Goal: Find contact information: Find contact information

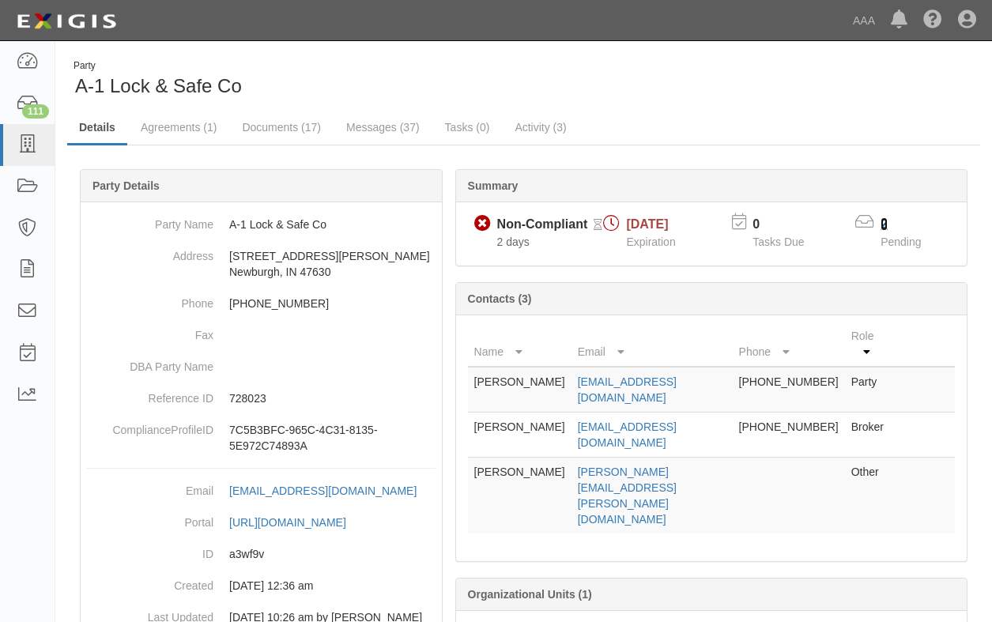
click at [883, 222] on link "2" at bounding box center [884, 223] width 7 height 13
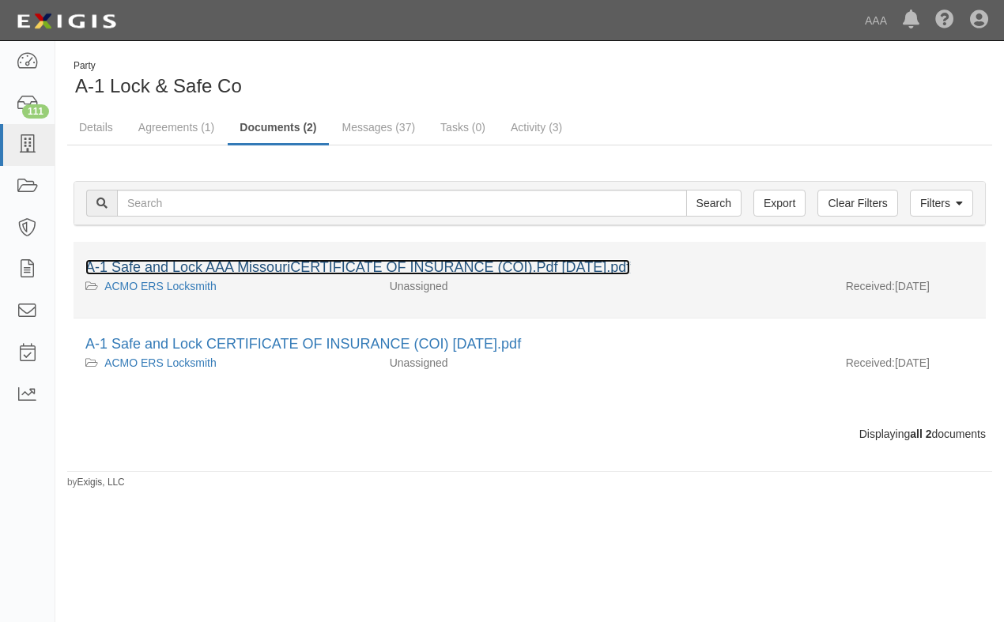
click at [274, 263] on link "A-1 Safe and Lock AAA MissouriCERTIFICATE OF INSURANCE (COI).Pdf April 21 2025.…" at bounding box center [357, 267] width 545 height 16
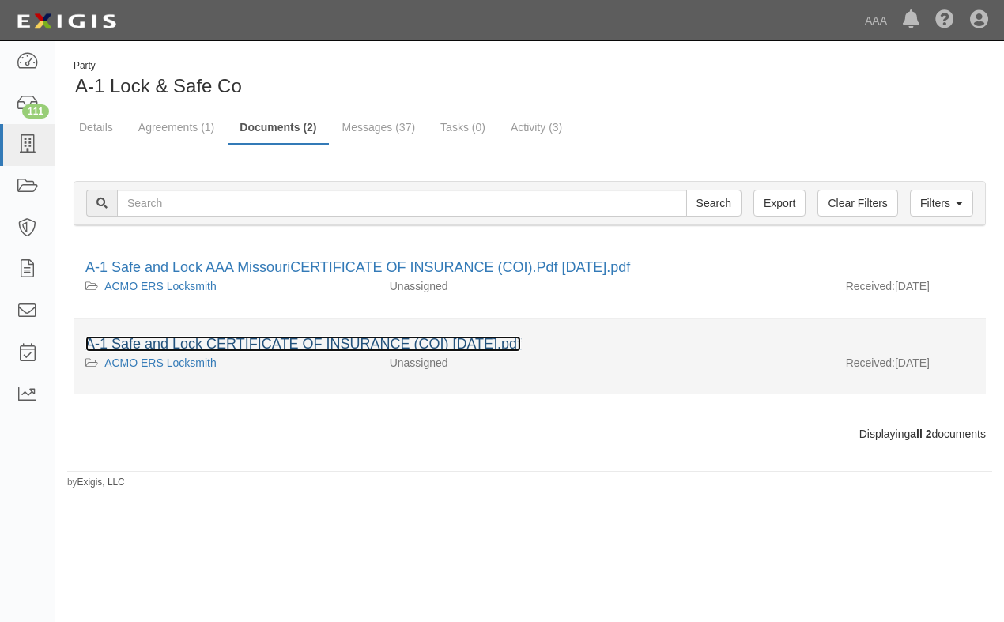
click at [262, 339] on link "A-1 Safe and Lock CERTIFICATE OF INSURANCE (COI) May 1 2025.pdf" at bounding box center [303, 344] width 436 height 16
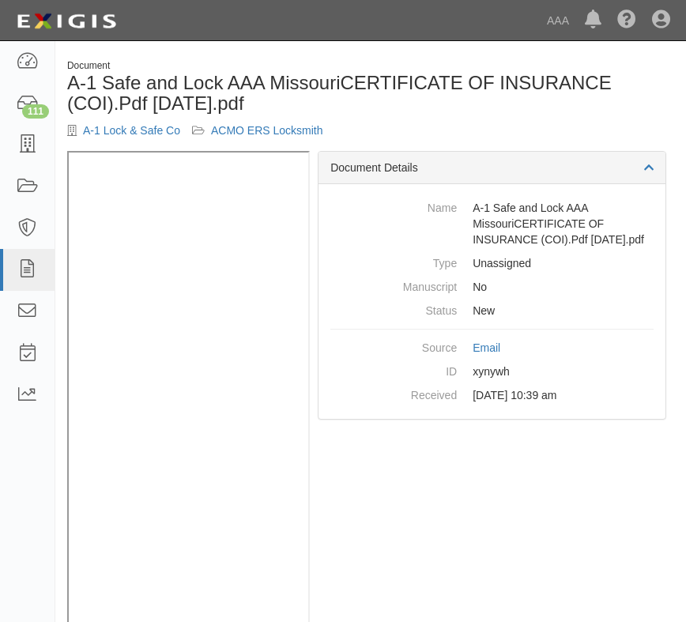
click at [591, 602] on div "Document Details Name A-1 Safe and Lock AAA MissouriCERTIFICATE OF INSURANCE (C…" at bounding box center [492, 390] width 364 height 479
click at [425, 601] on div "Document Details Name A-1 Safe and Lock AAA MissouriCERTIFICATE OF INSURANCE (C…" at bounding box center [492, 390] width 364 height 479
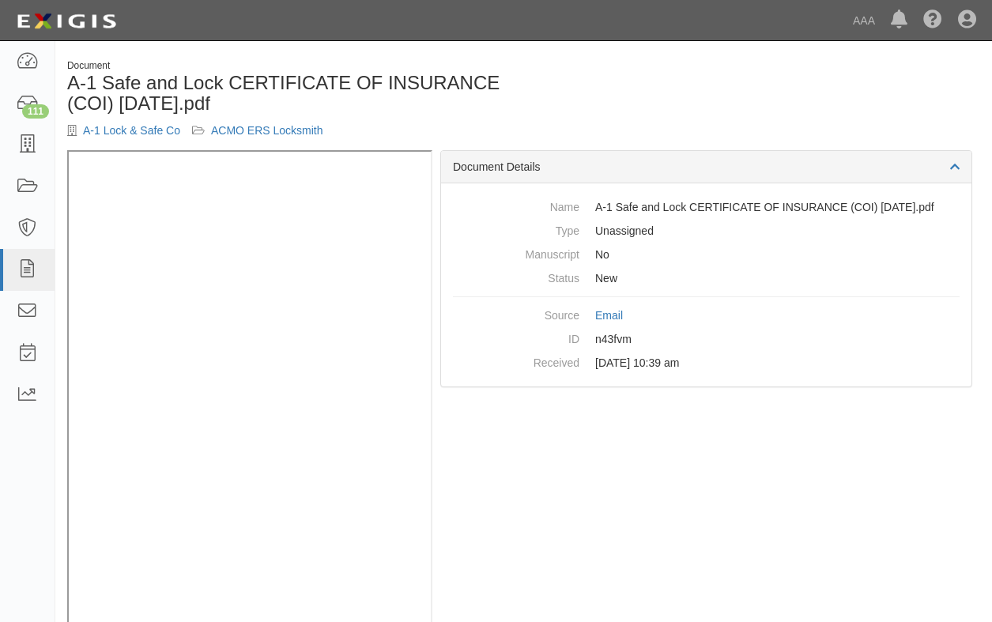
click at [799, 308] on dl "Name A-1 Safe and Lock CERTIFICATE OF INSURANCE (COI) May 1 2025.pdf Type Unass…" at bounding box center [706, 284] width 507 height 179
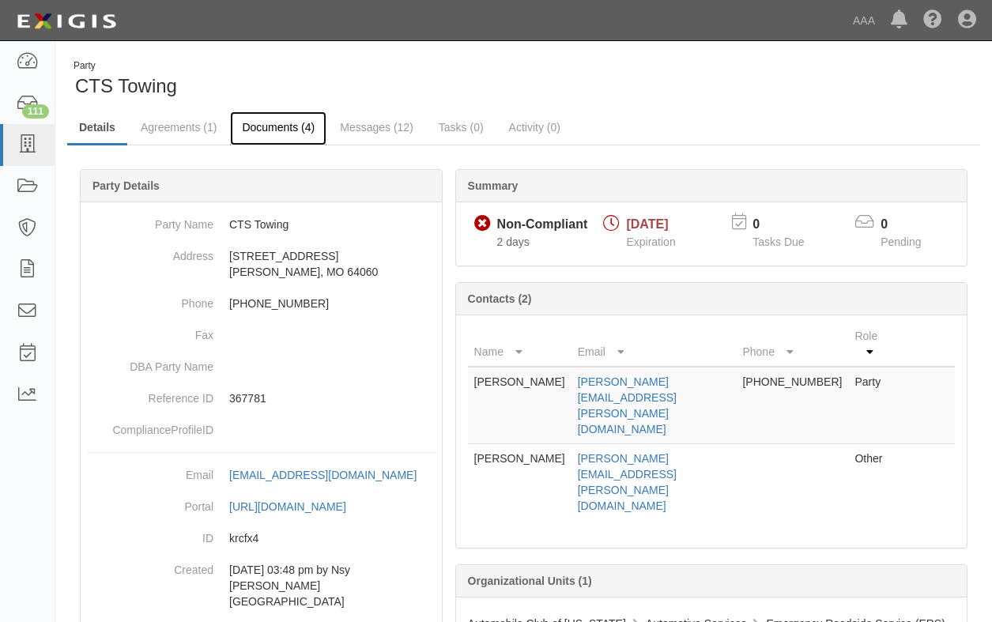
click at [271, 124] on link "Documents (4)" at bounding box center [278, 128] width 96 height 34
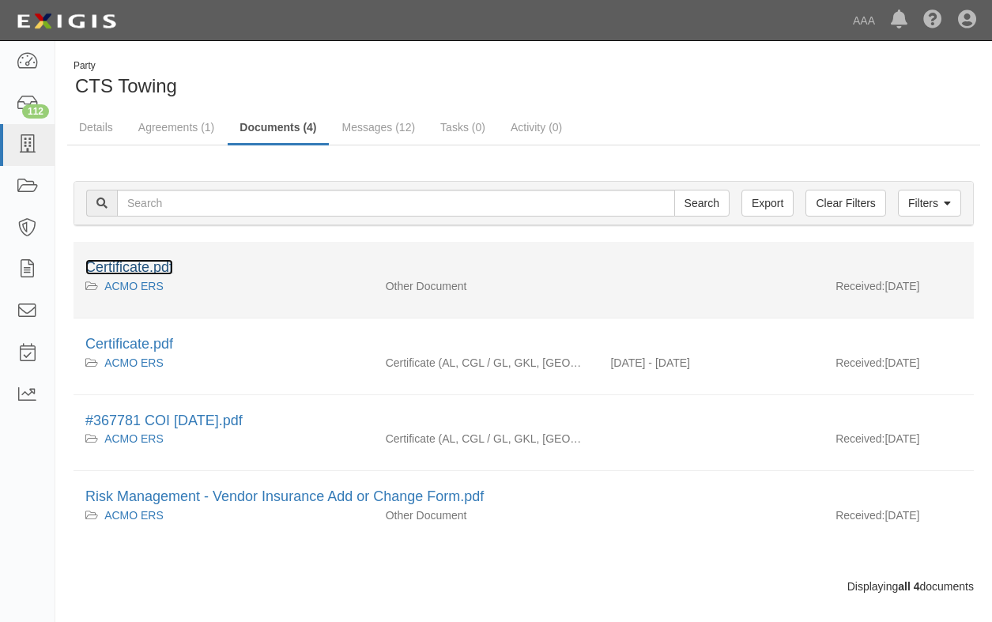
click at [145, 263] on link "Certificate.pdf" at bounding box center [129, 267] width 88 height 16
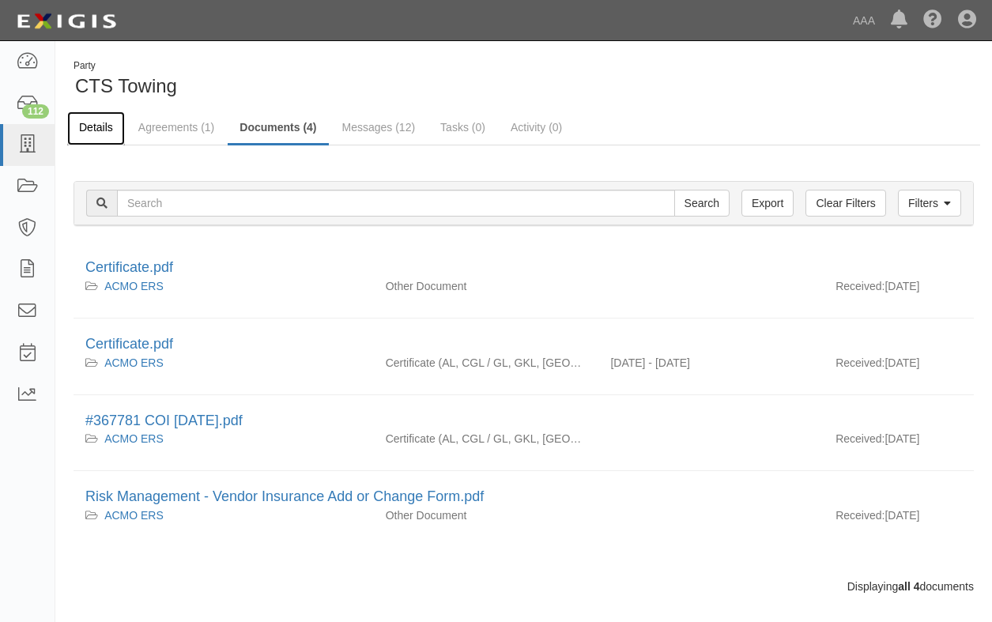
click at [93, 123] on link "Details" at bounding box center [96, 128] width 58 height 34
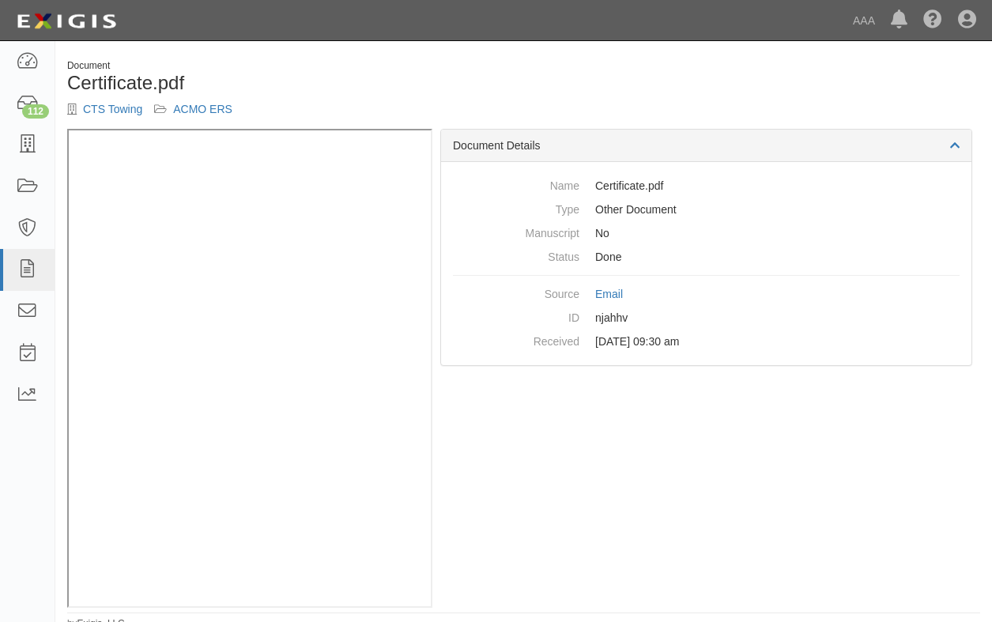
click at [524, 583] on div "Document Details Name Certificate.pdf Type Other Document Manuscript No Status …" at bounding box center [706, 368] width 548 height 479
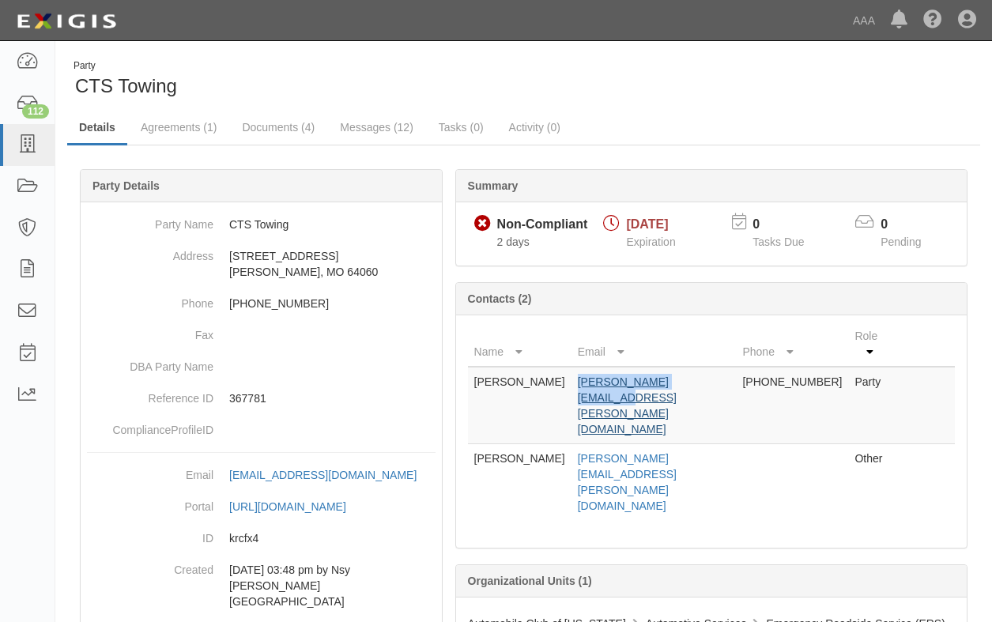
drag, startPoint x: 695, startPoint y: 366, endPoint x: 577, endPoint y: 368, distance: 117.8
click at [577, 368] on td "chris.rice@cts-tow.com" at bounding box center [654, 405] width 165 height 77
drag, startPoint x: 577, startPoint y: 368, endPoint x: 603, endPoint y: 370, distance: 26.2
copy link "chris.rice@cts-tow.com"
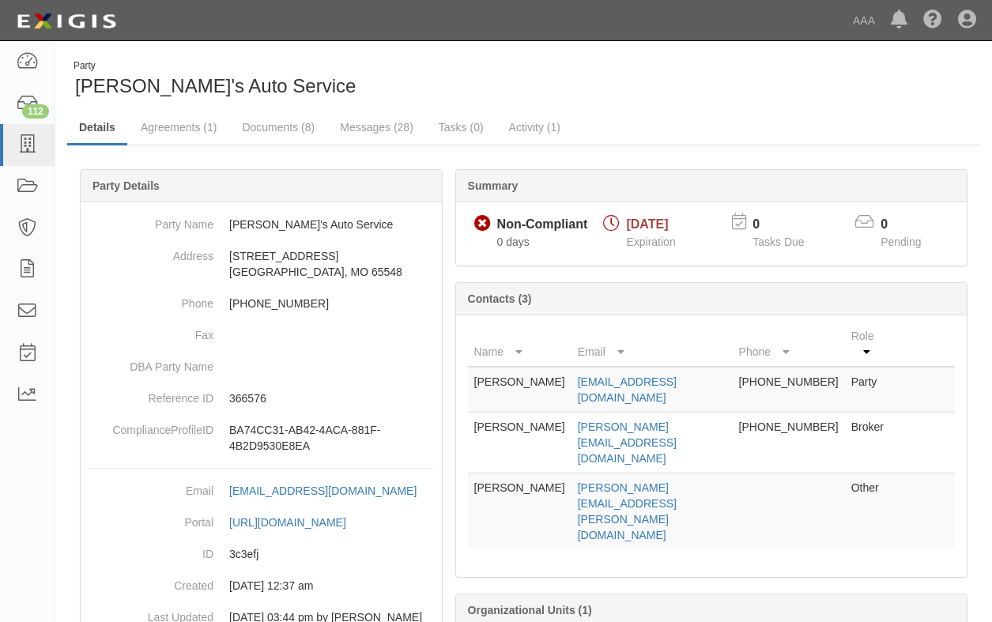
click at [740, 290] on div "Contacts (3)" at bounding box center [711, 299] width 511 height 32
click at [684, 111] on div "Party Dave's Auto Service Details Agreements (1) Documents (8) Messages (28) Ta…" at bounding box center [523, 391] width 937 height 665
click at [270, 130] on link "Documents (8)" at bounding box center [278, 128] width 96 height 34
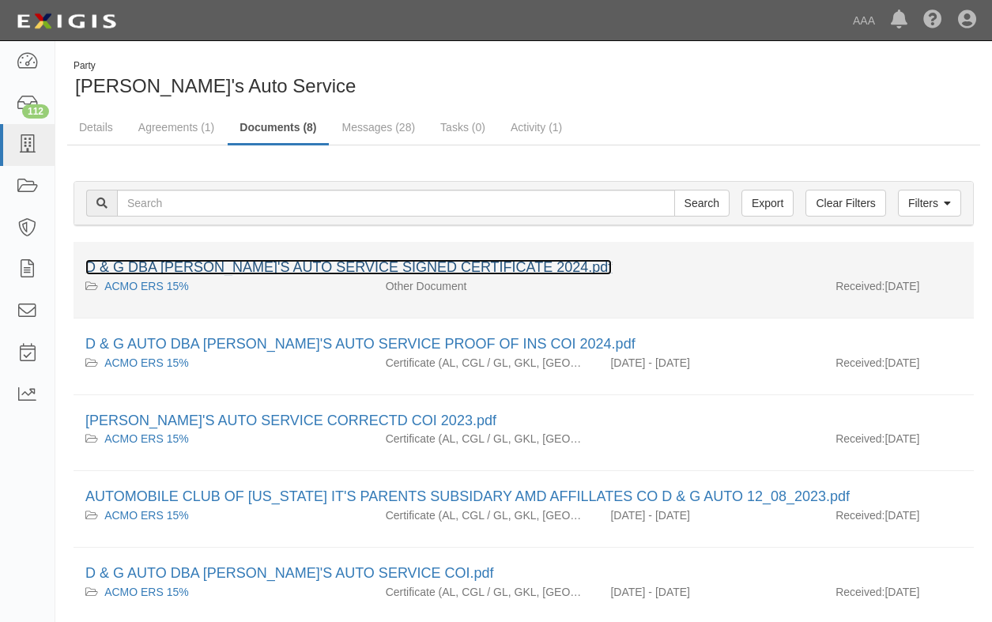
click at [267, 268] on link "D & G DBA [PERSON_NAME]'S AUTO SERVICE SIGNED CERTIFICATE 2024.pdf" at bounding box center [348, 267] width 527 height 16
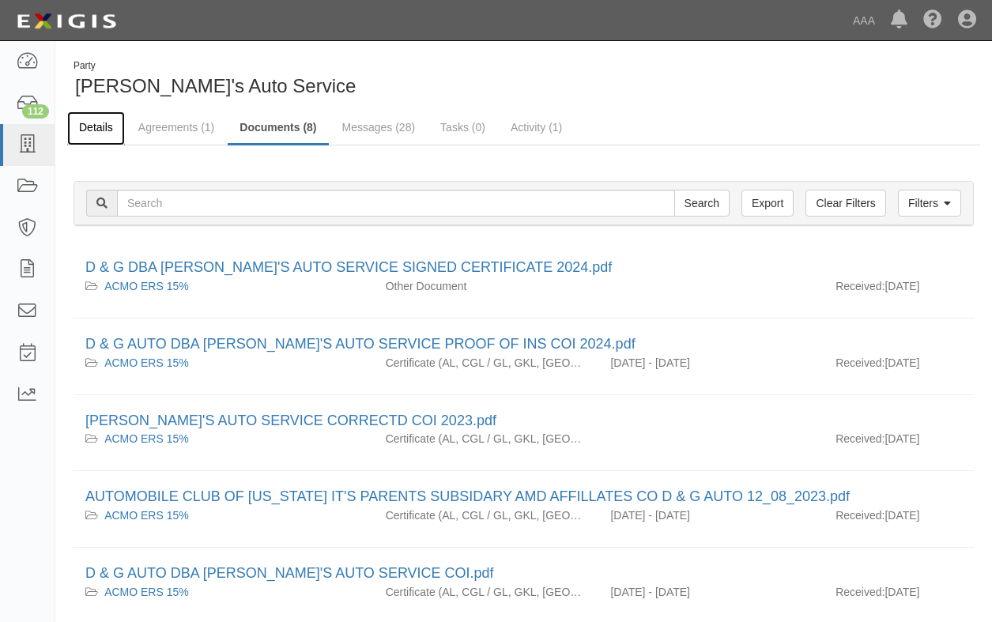
click at [96, 125] on link "Details" at bounding box center [96, 128] width 58 height 34
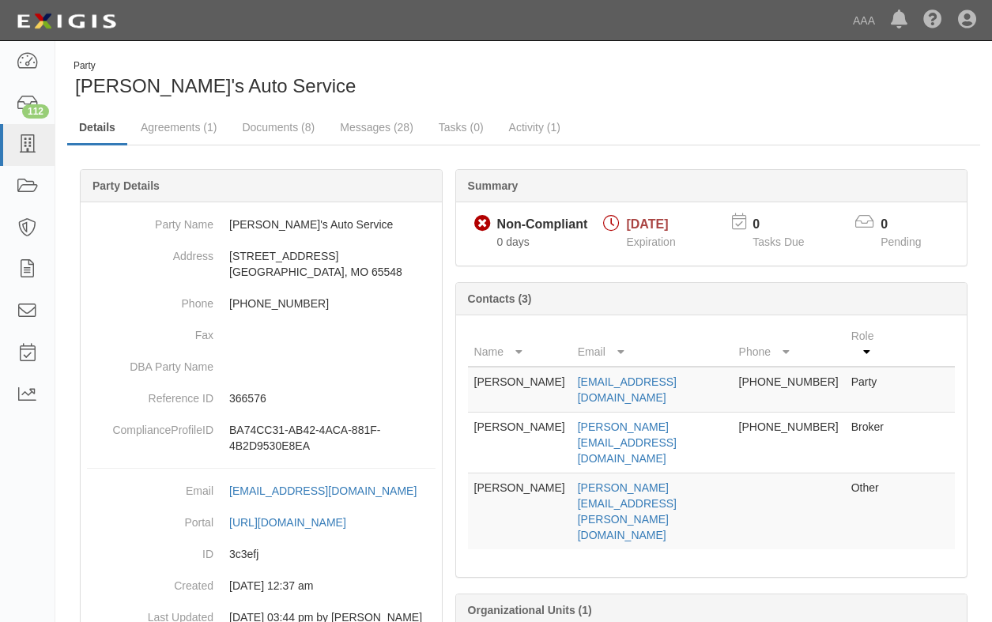
drag, startPoint x: 721, startPoint y: 365, endPoint x: 567, endPoint y: 371, distance: 154.3
click at [572, 371] on td "[EMAIL_ADDRESS][DOMAIN_NAME]" at bounding box center [652, 390] width 161 height 46
drag, startPoint x: 567, startPoint y: 371, endPoint x: 594, endPoint y: 368, distance: 27.0
copy link "[EMAIL_ADDRESS][DOMAIN_NAME]"
drag, startPoint x: 694, startPoint y: 391, endPoint x: 572, endPoint y: 399, distance: 122.9
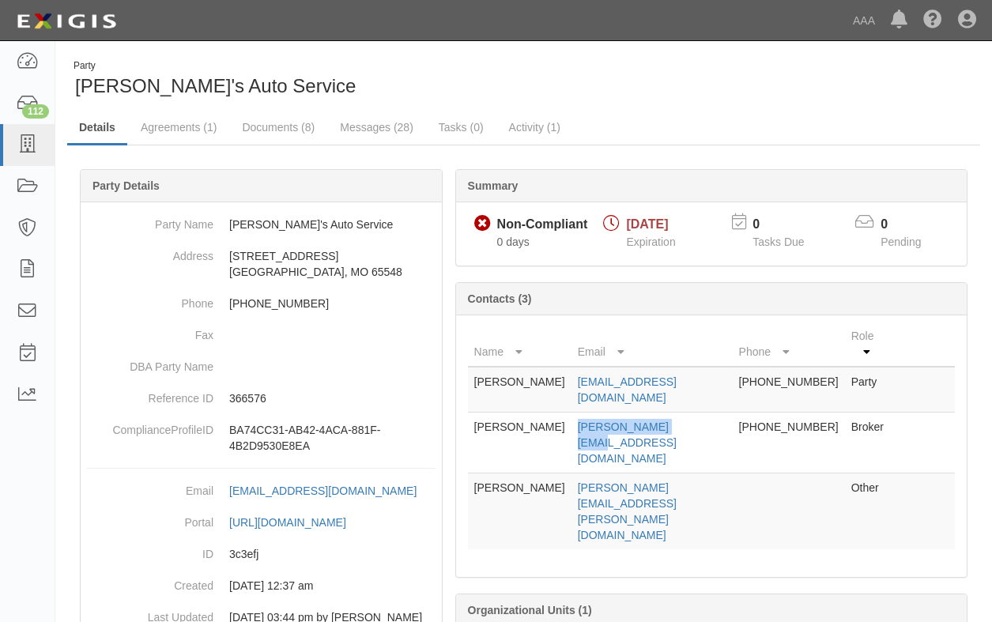
click at [572, 413] on td "[PERSON_NAME][EMAIL_ADDRESS][DOMAIN_NAME]" at bounding box center [652, 443] width 161 height 61
drag, startPoint x: 572, startPoint y: 399, endPoint x: 596, endPoint y: 397, distance: 24.6
copy link "[PERSON_NAME][EMAIL_ADDRESS][DOMAIN_NAME]"
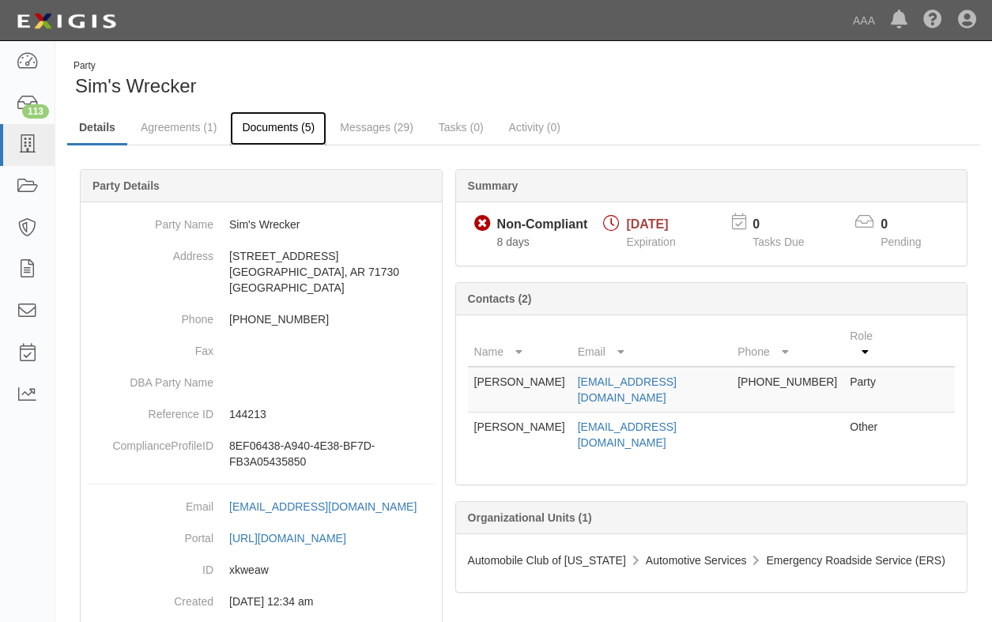
click at [281, 129] on link "Documents (5)" at bounding box center [278, 128] width 96 height 34
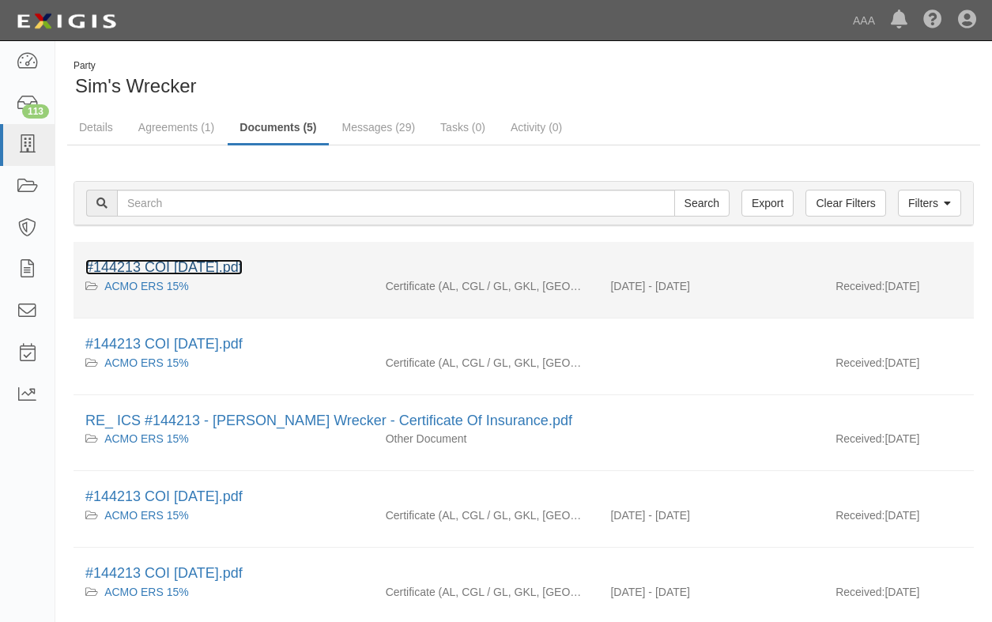
click at [168, 261] on link "#144213 COI 09.23.25.pdf" at bounding box center [163, 267] width 157 height 16
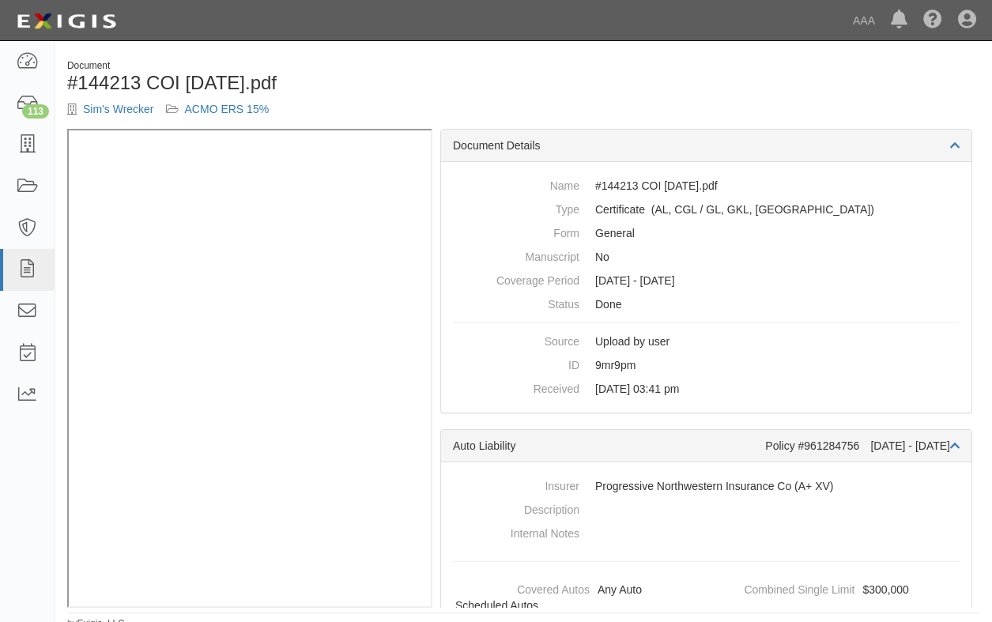
click at [786, 74] on div "Document #144213 COI 09.23.25.pdf Sim's Wrecker ACMO ERS 15%" at bounding box center [523, 94] width 937 height 70
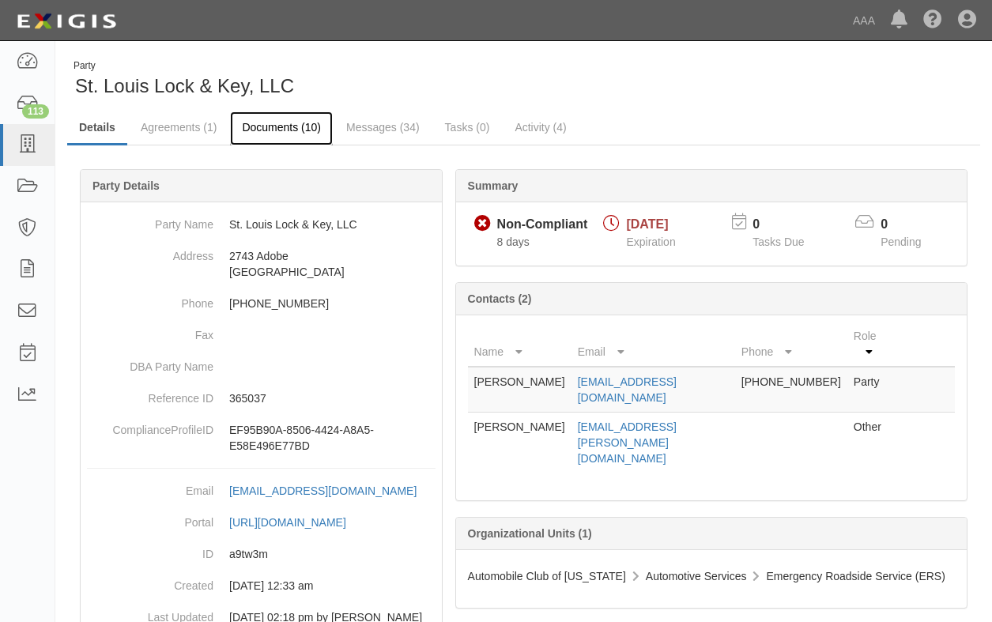
click at [272, 128] on link "Documents (10)" at bounding box center [281, 128] width 103 height 34
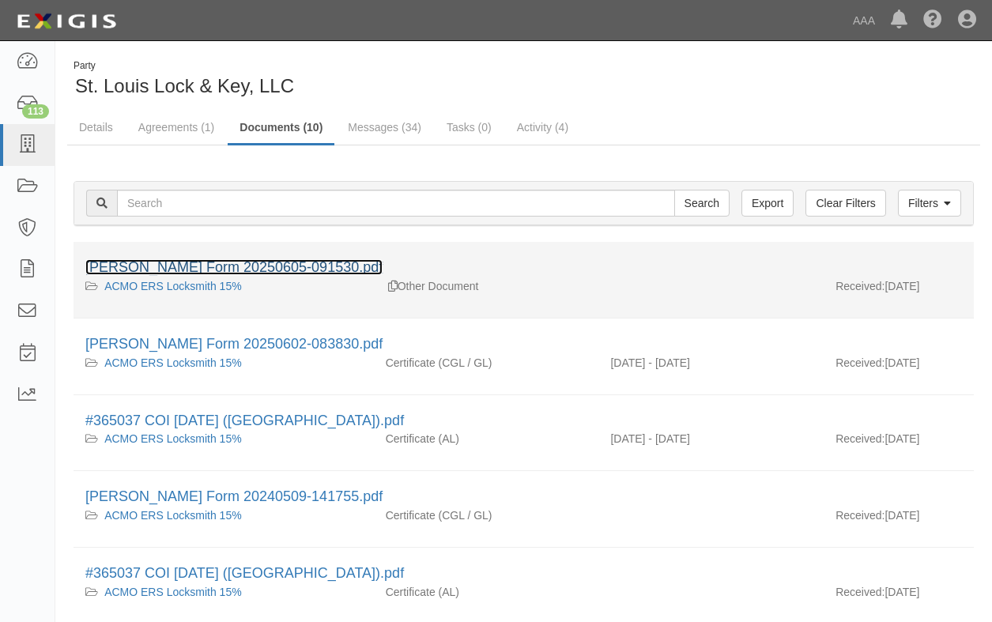
click at [184, 264] on link "[PERSON_NAME] Form 20250605-091530.pdf" at bounding box center [233, 267] width 297 height 16
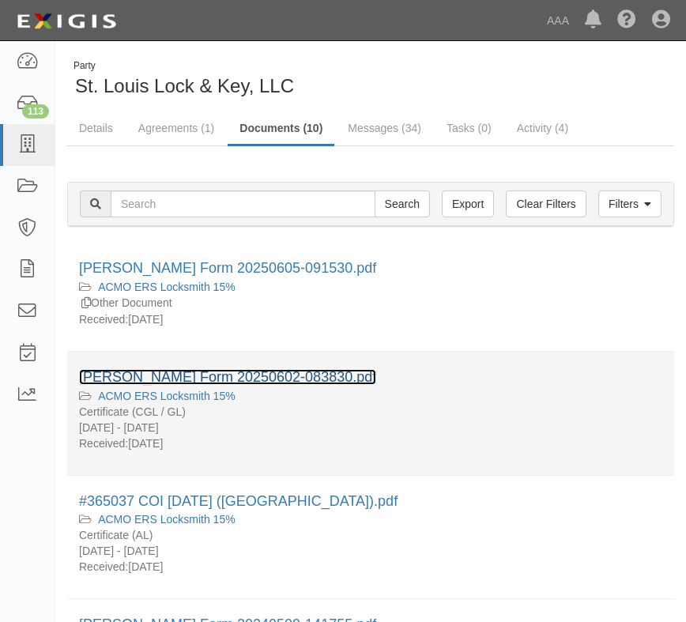
click at [172, 376] on link "ACORD Form 20250602-083830.pdf" at bounding box center [227, 377] width 297 height 16
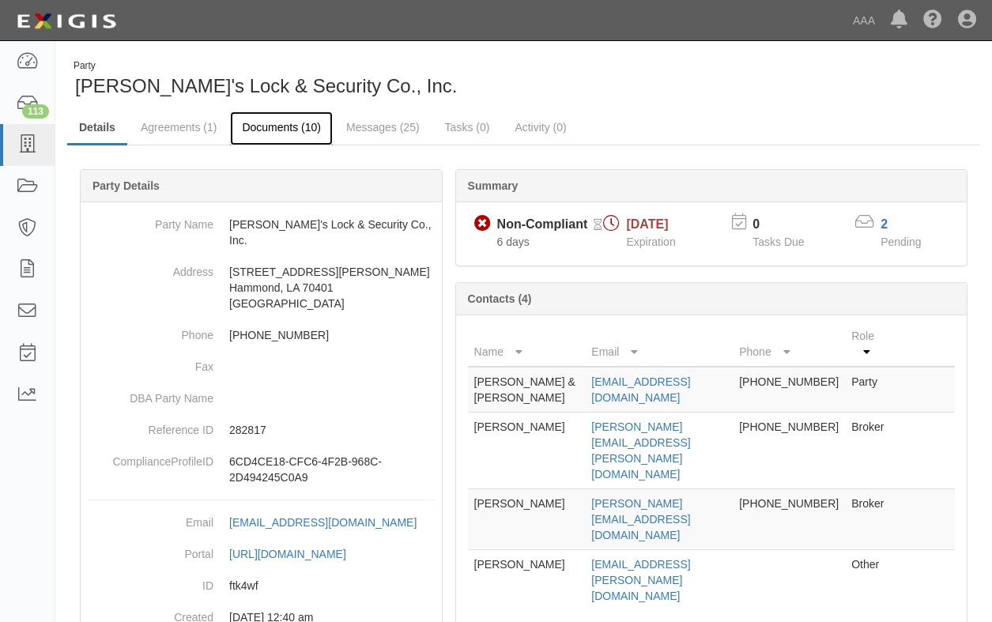
click at [266, 134] on link "Documents (10)" at bounding box center [281, 128] width 103 height 34
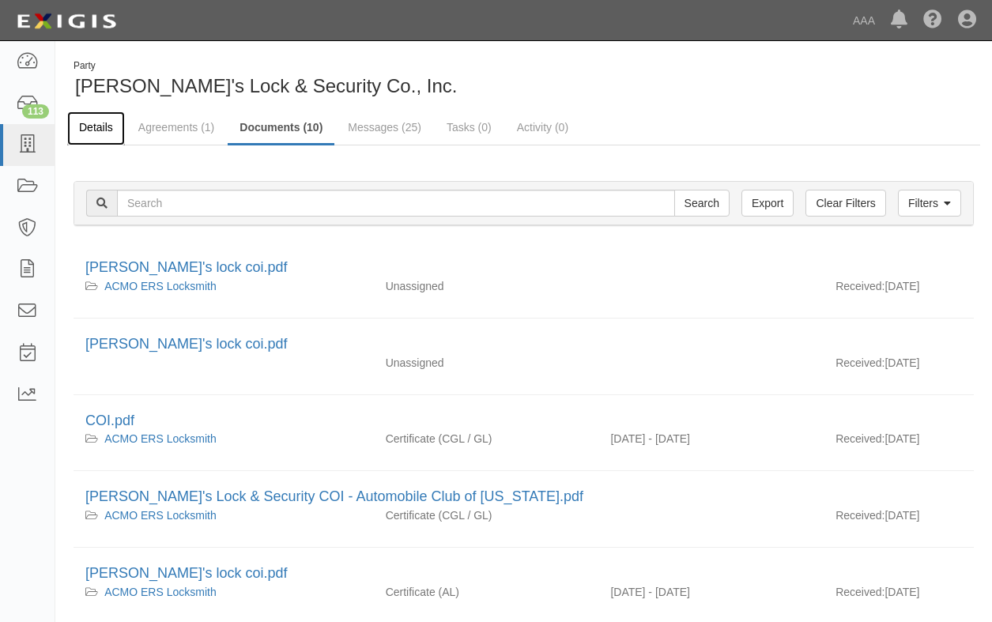
click at [92, 122] on link "Details" at bounding box center [96, 128] width 58 height 34
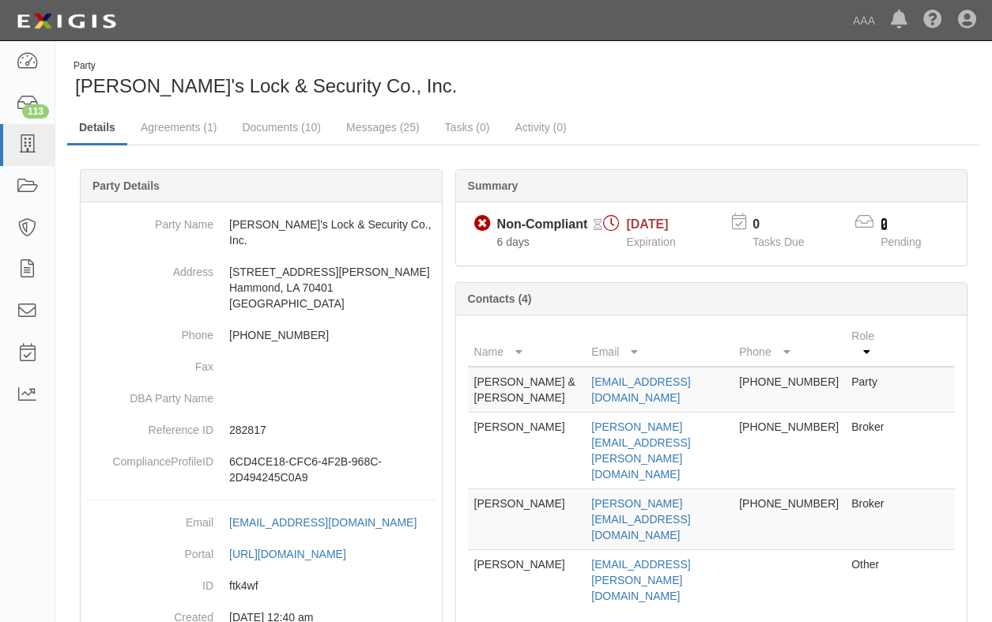
click at [885, 222] on link "2" at bounding box center [884, 223] width 7 height 13
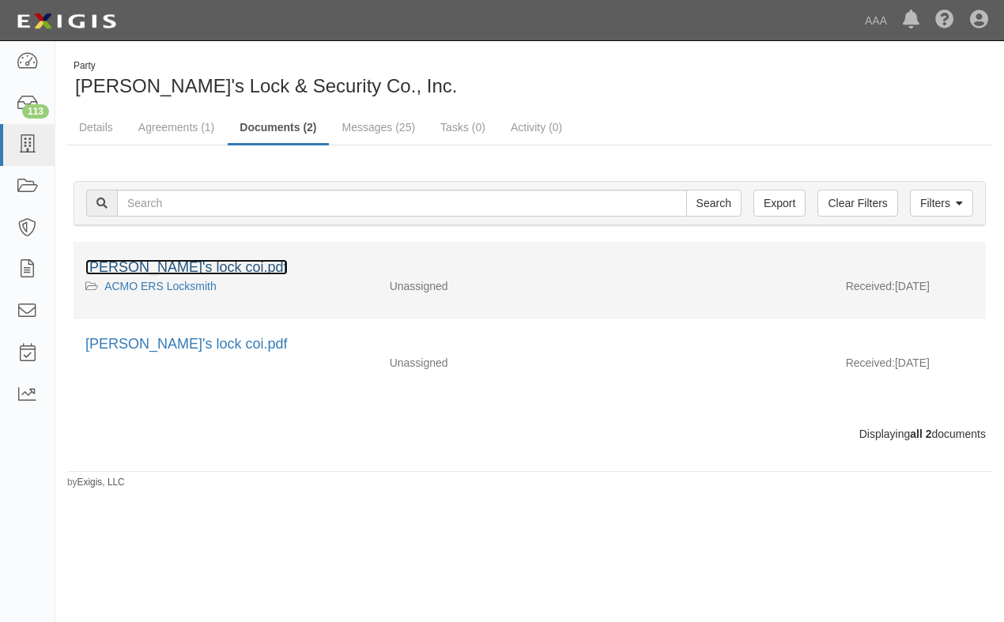
click at [148, 262] on link "[PERSON_NAME]'s lock coi.pdf" at bounding box center [186, 267] width 202 height 16
click at [134, 263] on link "[PERSON_NAME]'s lock coi.pdf" at bounding box center [186, 267] width 202 height 16
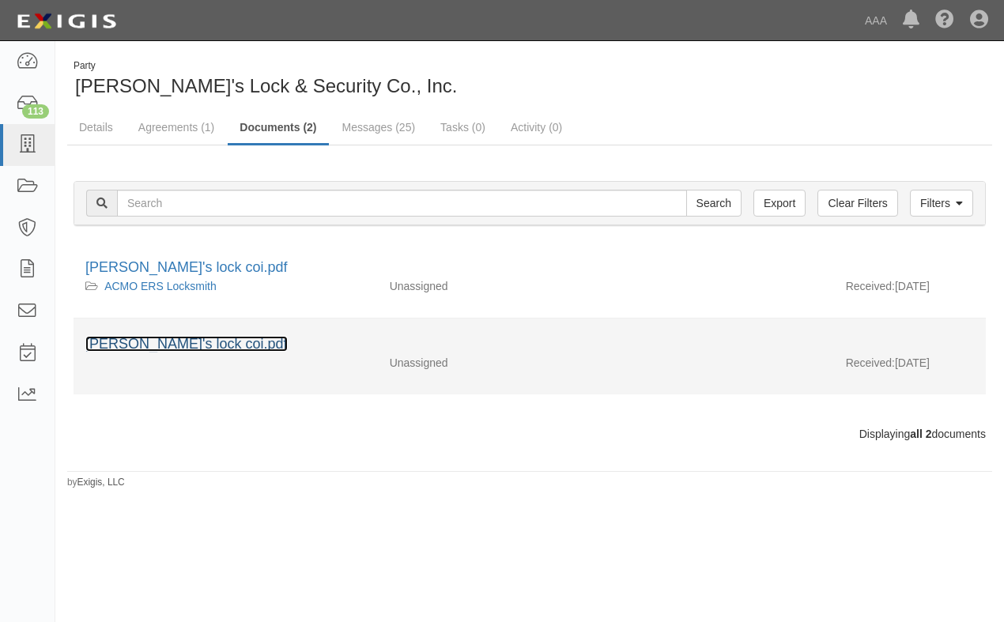
click at [138, 342] on link "[PERSON_NAME]'s lock coi.pdf" at bounding box center [186, 344] width 202 height 16
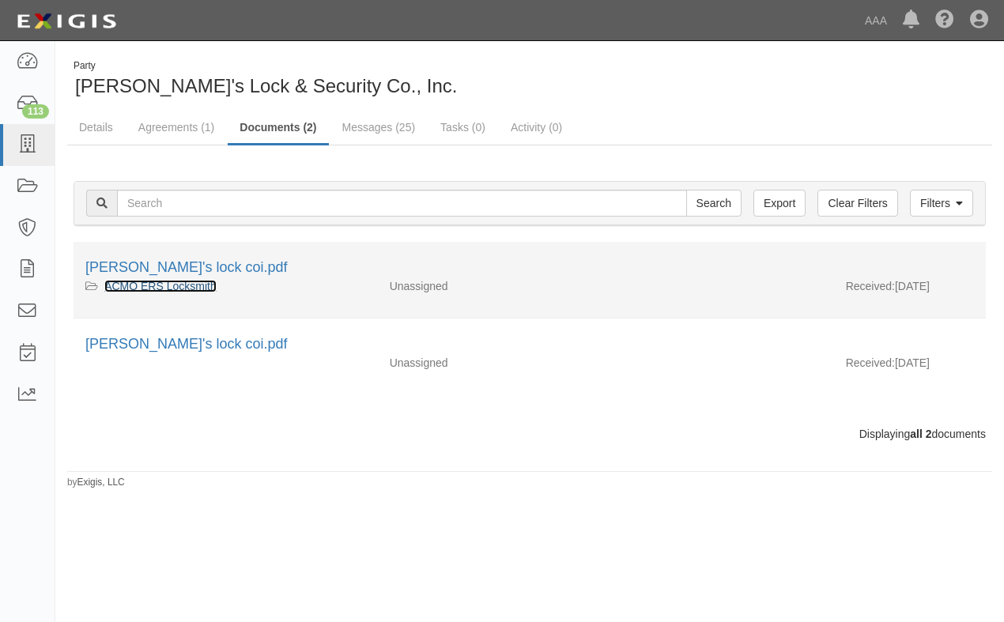
click at [149, 288] on link "ACMO ERS Locksmith" at bounding box center [160, 286] width 112 height 13
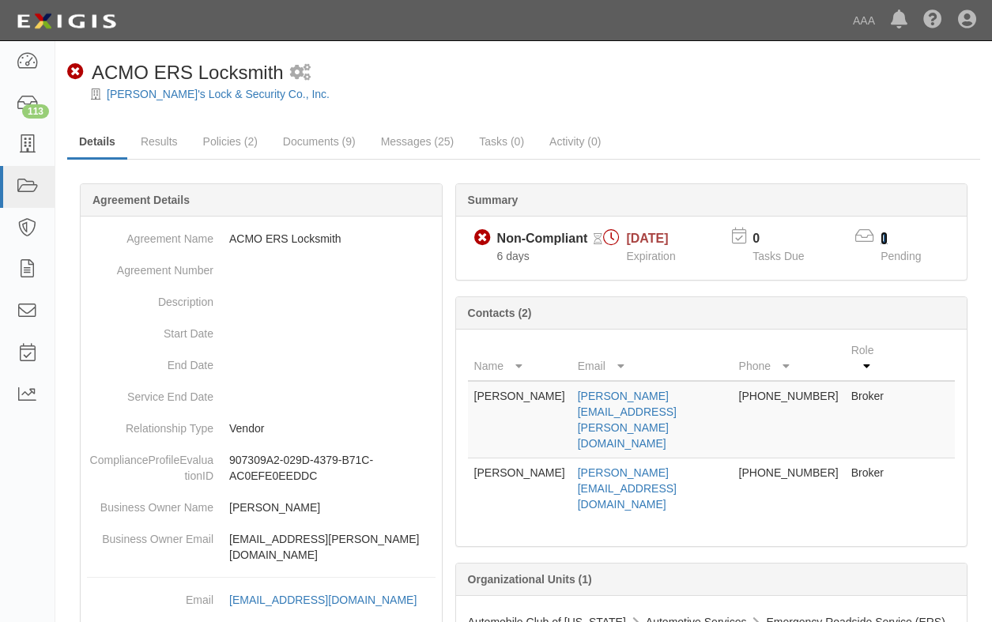
click at [886, 237] on link "1" at bounding box center [884, 238] width 7 height 13
click at [312, 142] on link "Documents (9)" at bounding box center [319, 143] width 96 height 34
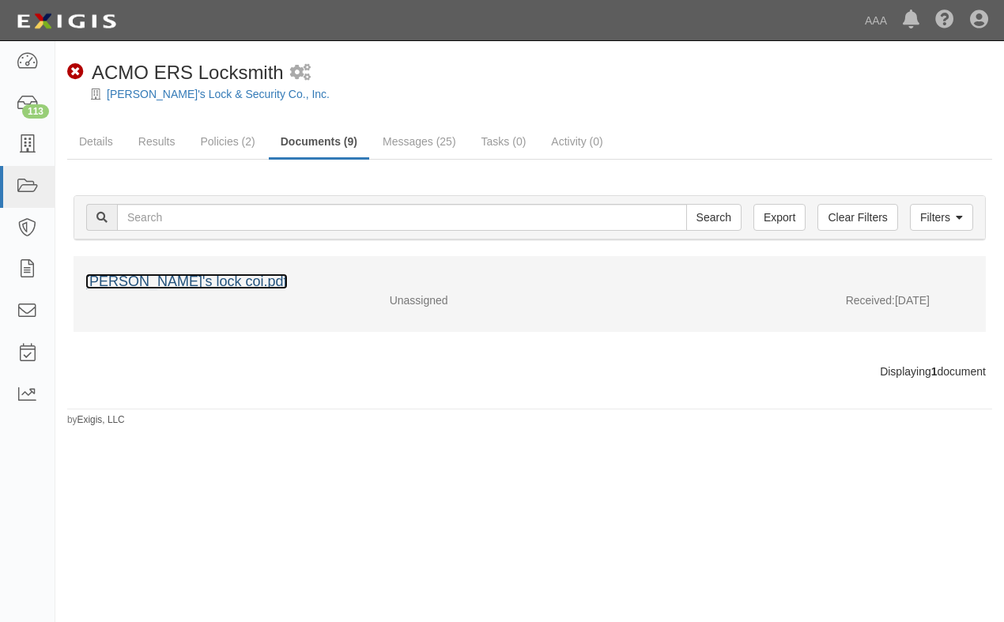
click at [137, 281] on link "[PERSON_NAME]'s lock coi.pdf" at bounding box center [186, 282] width 202 height 16
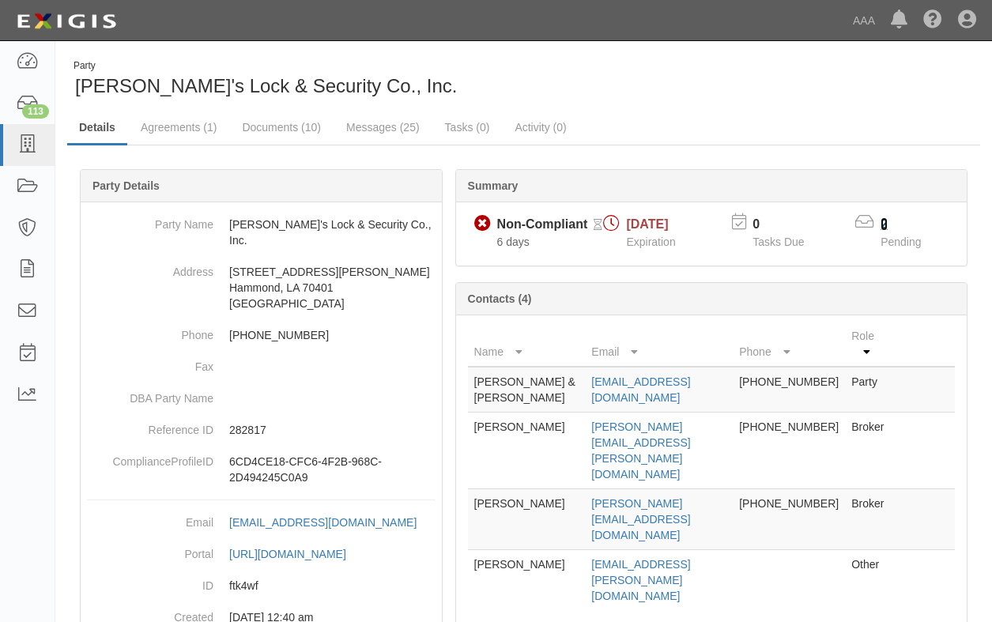
click at [886, 222] on link "2" at bounding box center [884, 223] width 7 height 13
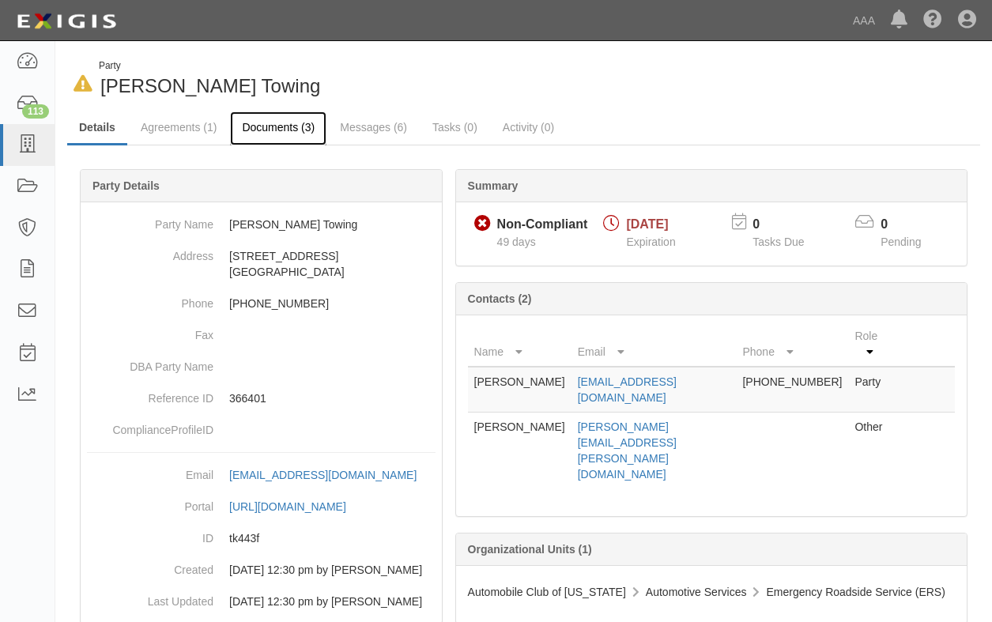
click at [269, 130] on link "Documents (3)" at bounding box center [278, 128] width 96 height 34
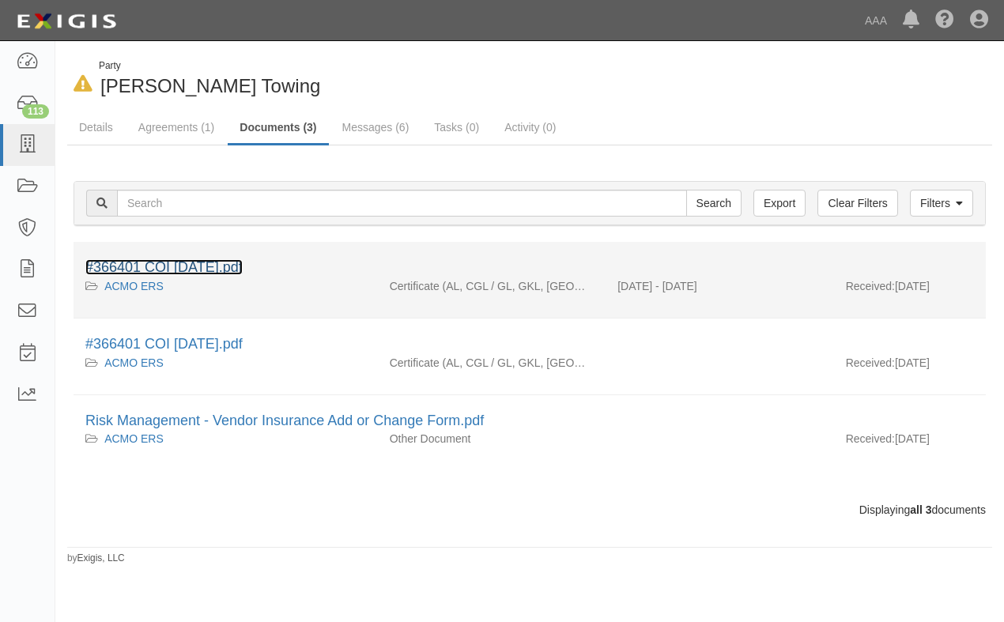
click at [183, 264] on link "#366401 COI [DATE].pdf" at bounding box center [163, 267] width 157 height 16
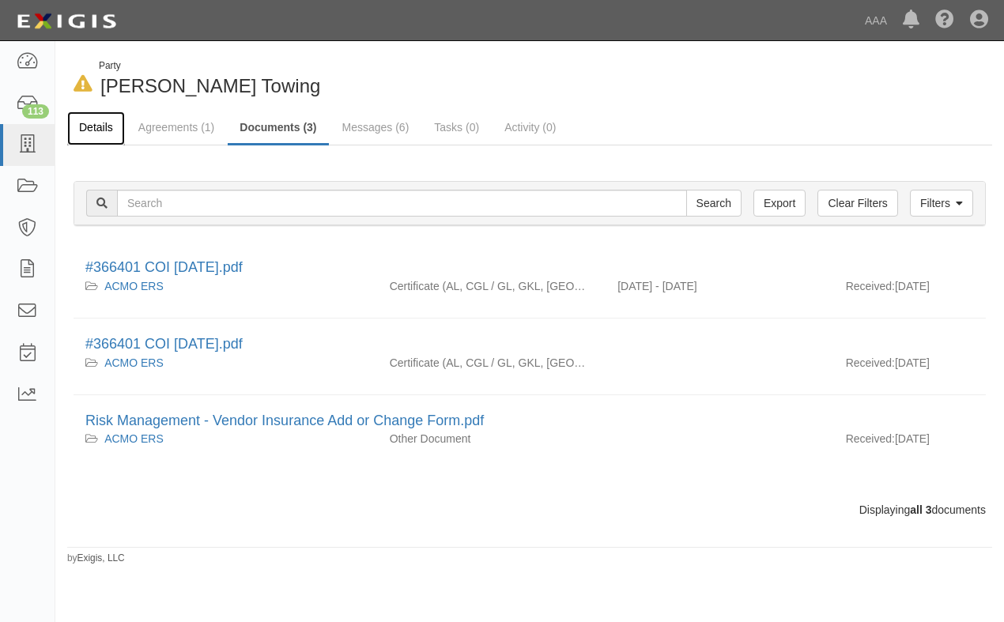
click at [84, 124] on link "Details" at bounding box center [96, 128] width 58 height 34
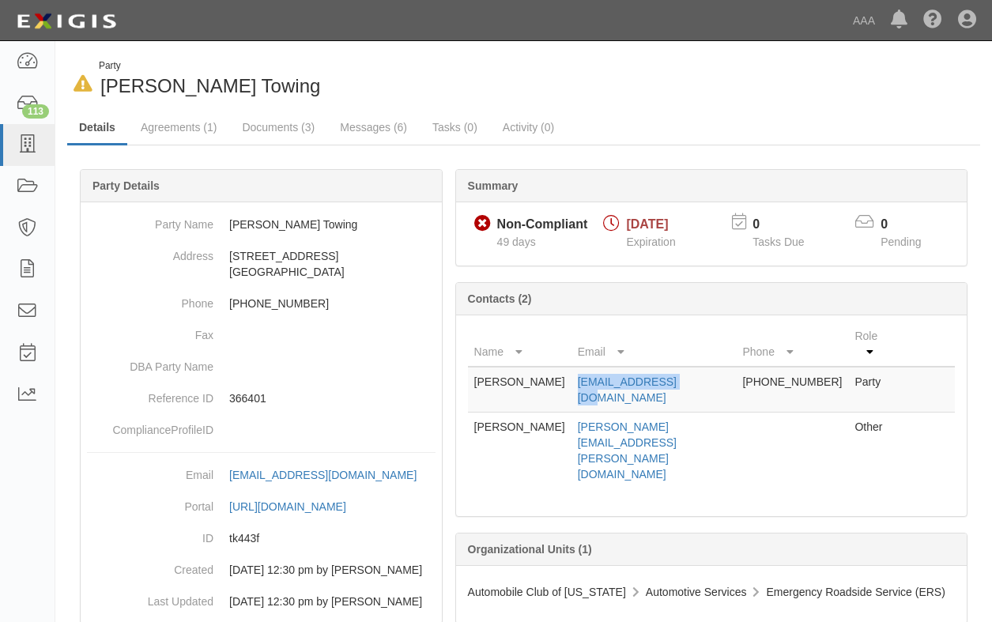
drag, startPoint x: 702, startPoint y: 366, endPoint x: 564, endPoint y: 369, distance: 137.6
click at [564, 369] on tr "Robert Rushin bud@rushin2tow.com 573-785-6349 Party" at bounding box center [711, 390] width 487 height 46
drag, startPoint x: 564, startPoint y: 369, endPoint x: 594, endPoint y: 368, distance: 29.3
copy tr "bud@rushin2tow.com"
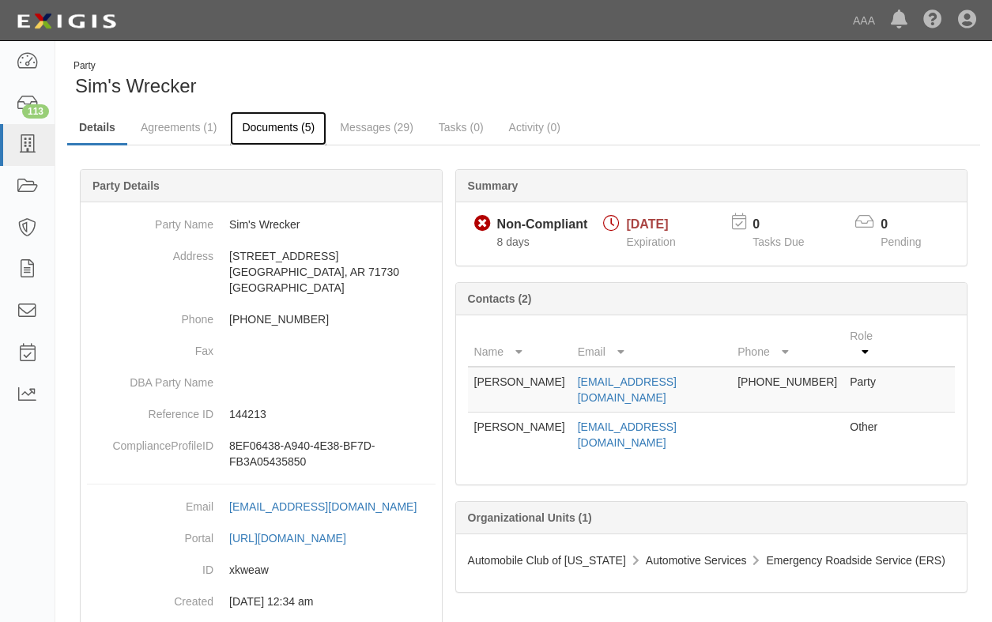
click at [270, 126] on link "Documents (5)" at bounding box center [278, 128] width 96 height 34
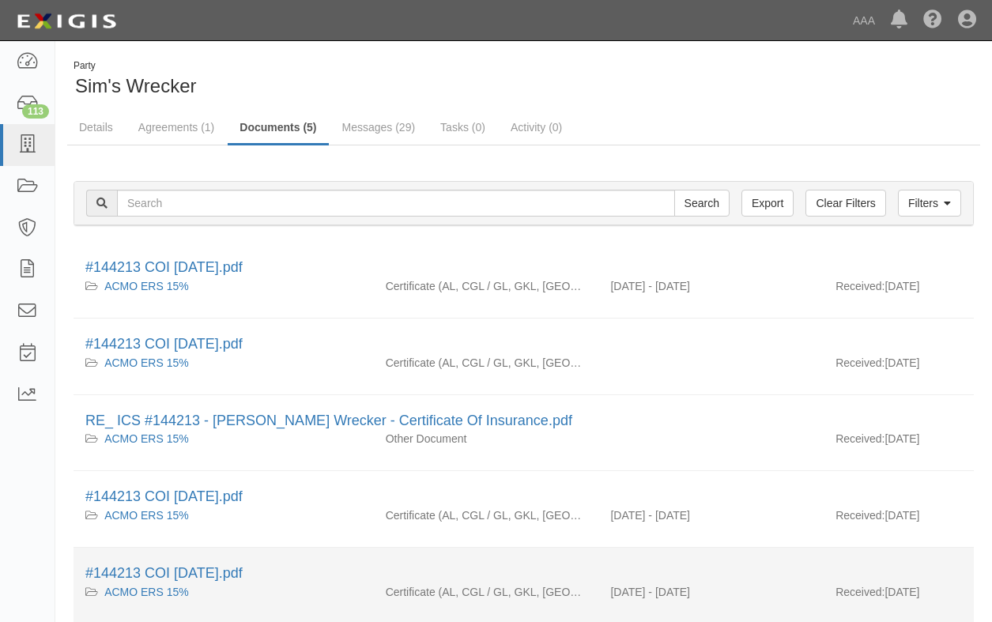
drag, startPoint x: 328, startPoint y: 596, endPoint x: 336, endPoint y: 594, distance: 8.3
click at [329, 596] on div "ACMO ERS 15%" at bounding box center [223, 592] width 277 height 16
